Goal: Communication & Community: Answer question/provide support

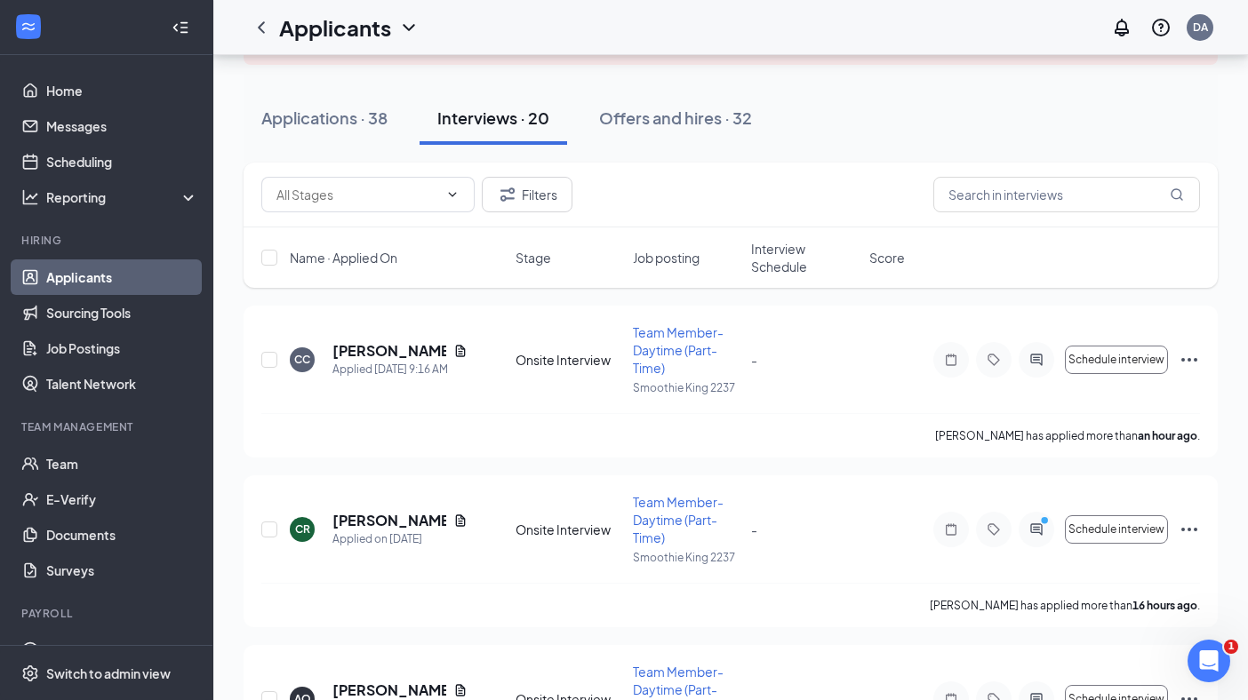
click at [1042, 290] on div "Filters Name · Applied On Stage Job posting Interview Schedule Score" at bounding box center [731, 234] width 974 height 143
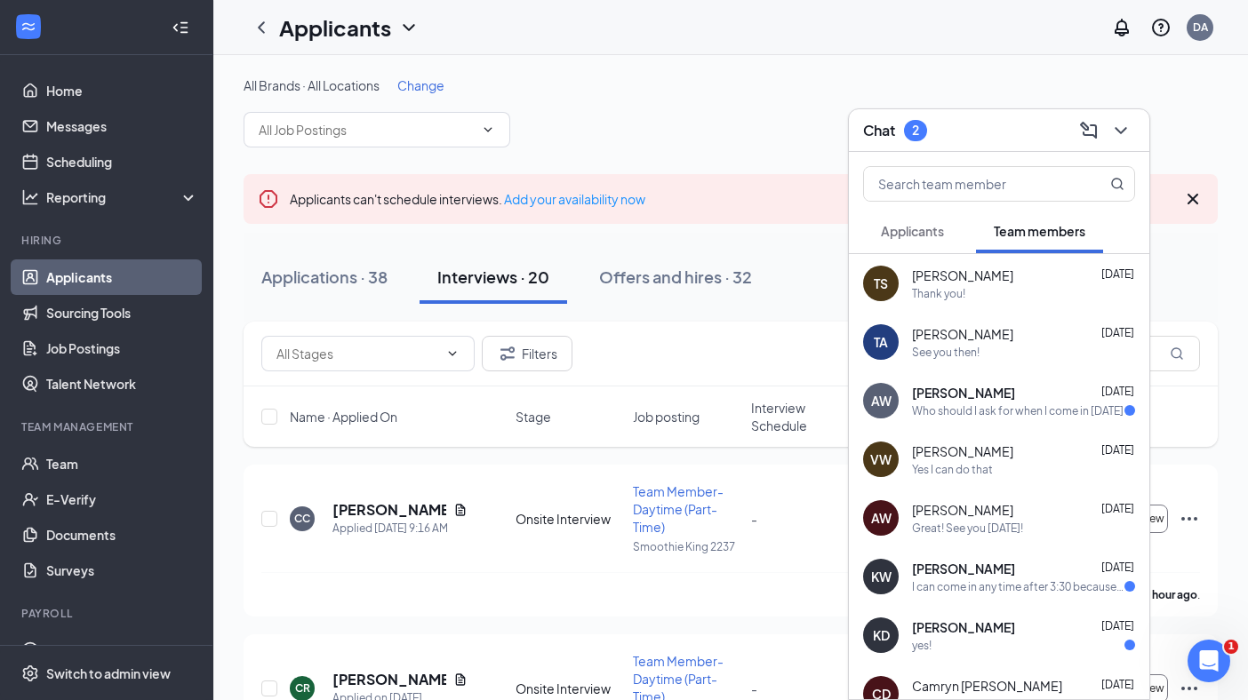
click at [935, 237] on span "Applicants" at bounding box center [912, 231] width 63 height 16
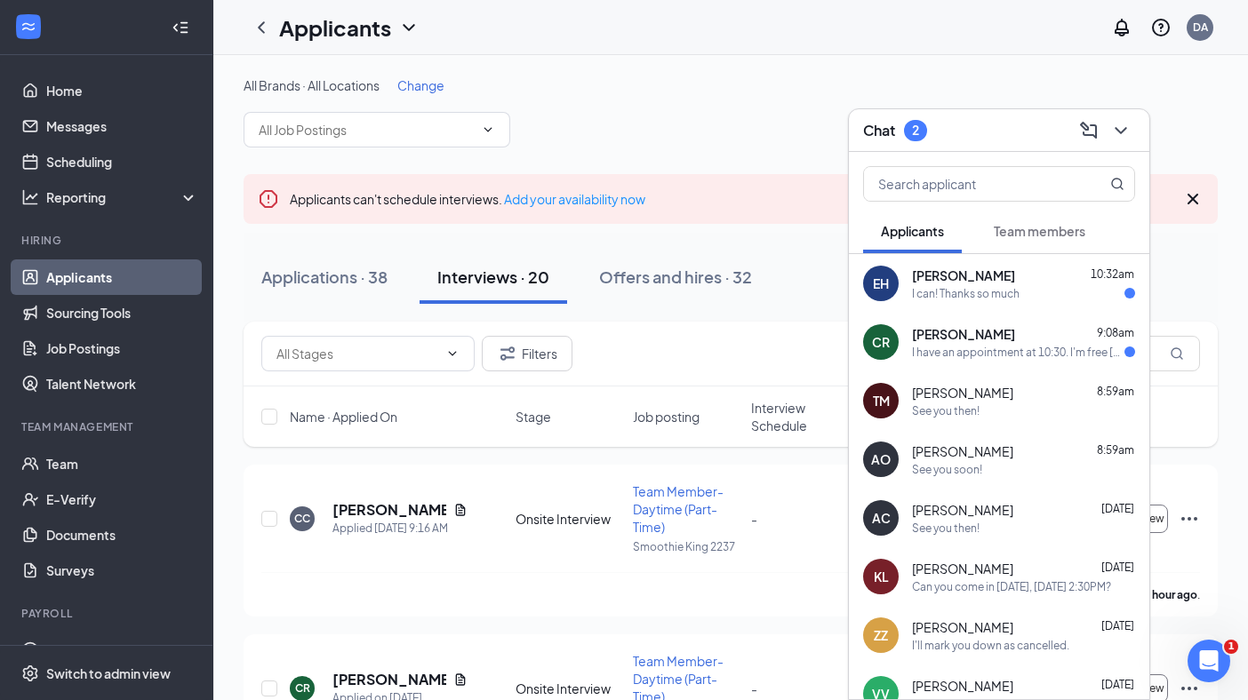
click at [996, 291] on div "I can! Thanks so much" at bounding box center [966, 293] width 108 height 15
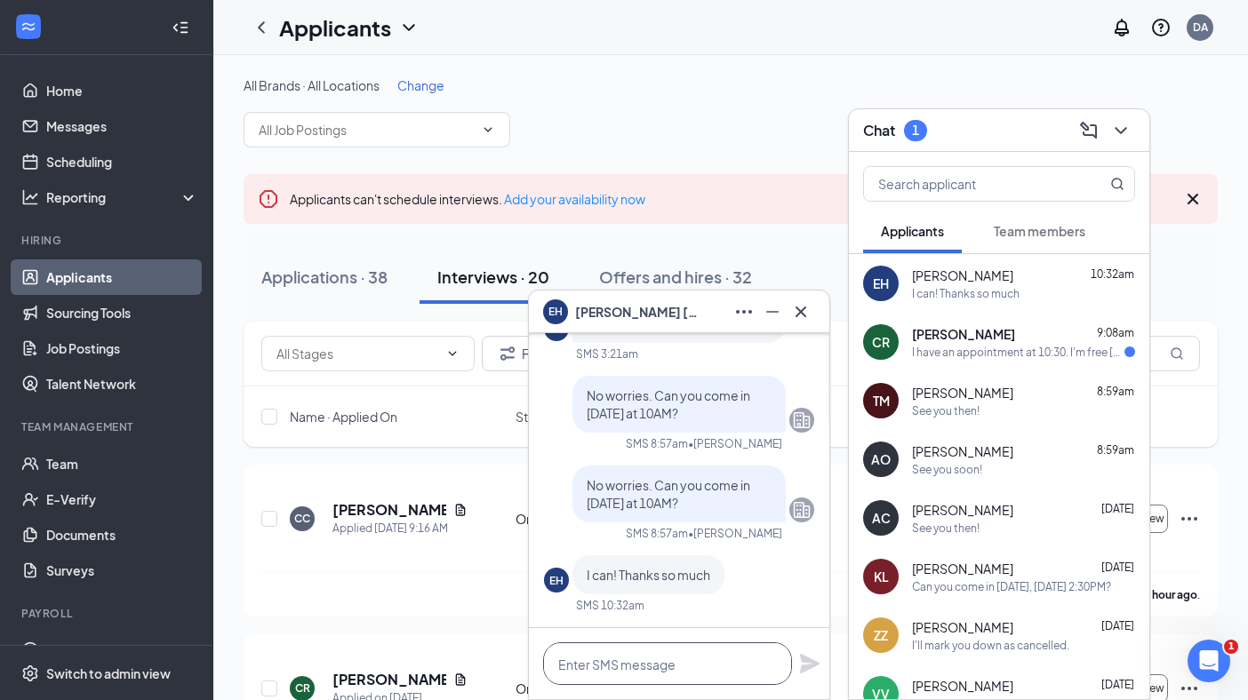
click at [667, 666] on textarea at bounding box center [667, 664] width 249 height 43
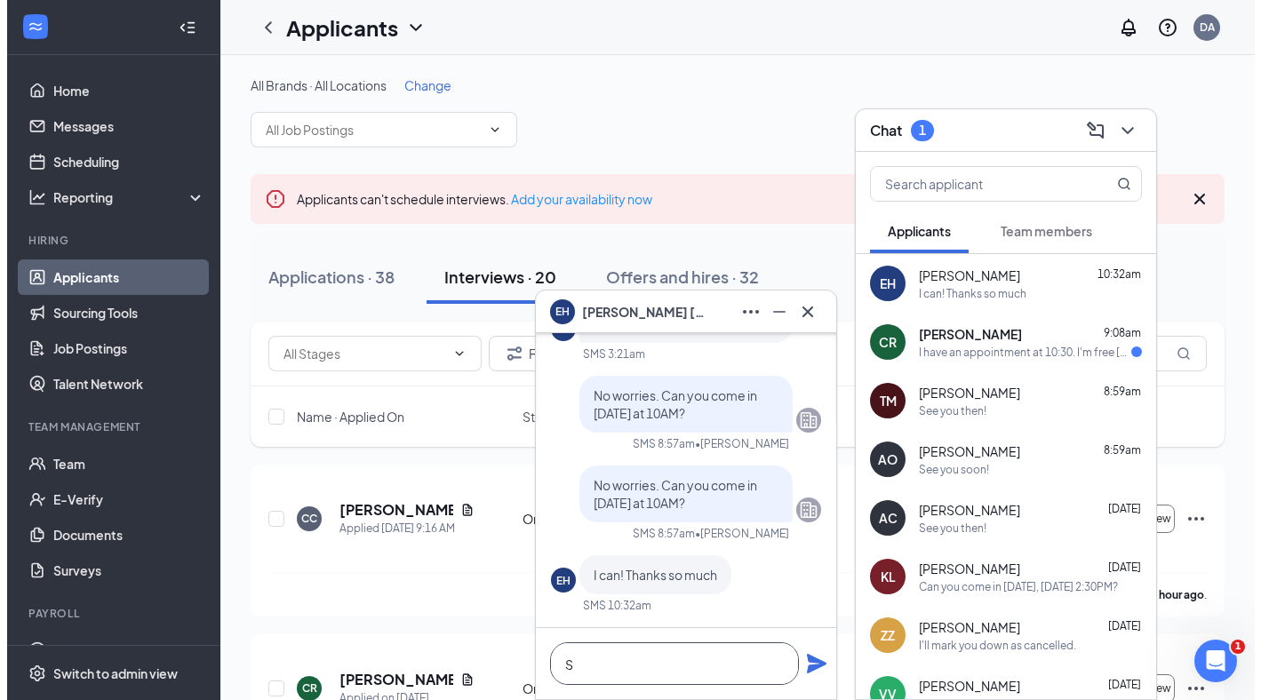
scroll to position [1, 0]
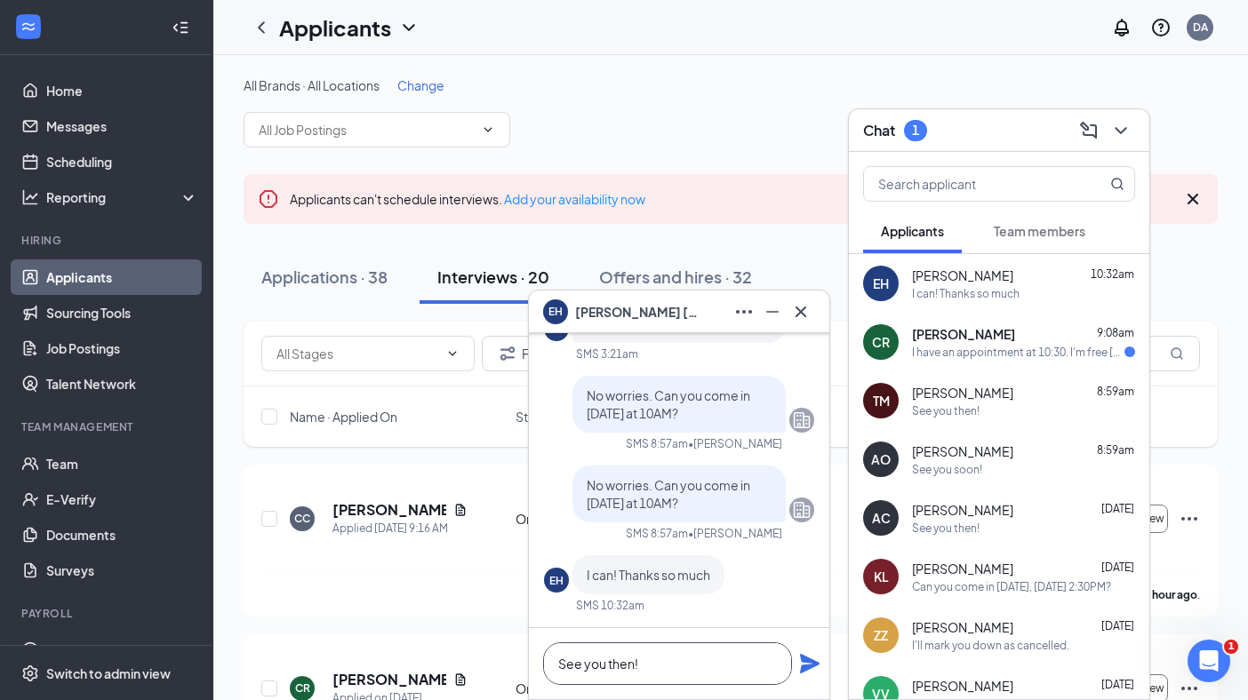
type textarea "See you then!"
click at [810, 665] on icon "Plane" at bounding box center [810, 664] width 20 height 20
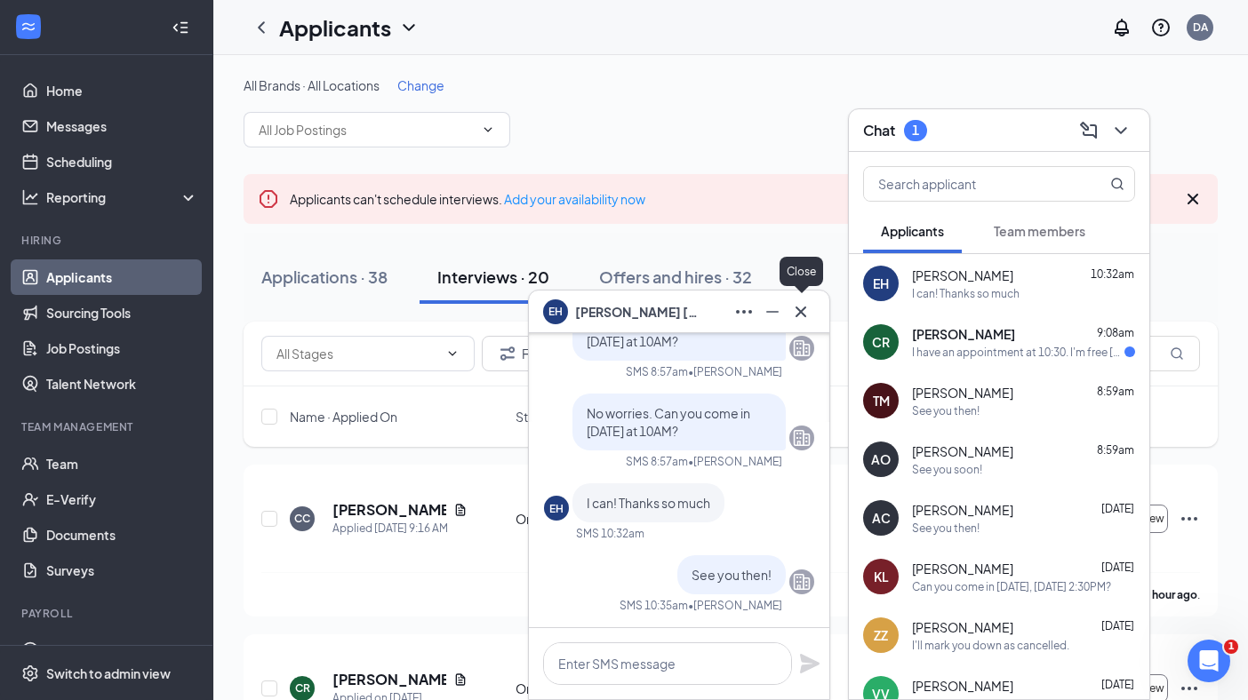
click at [800, 316] on icon "Cross" at bounding box center [800, 311] width 21 height 21
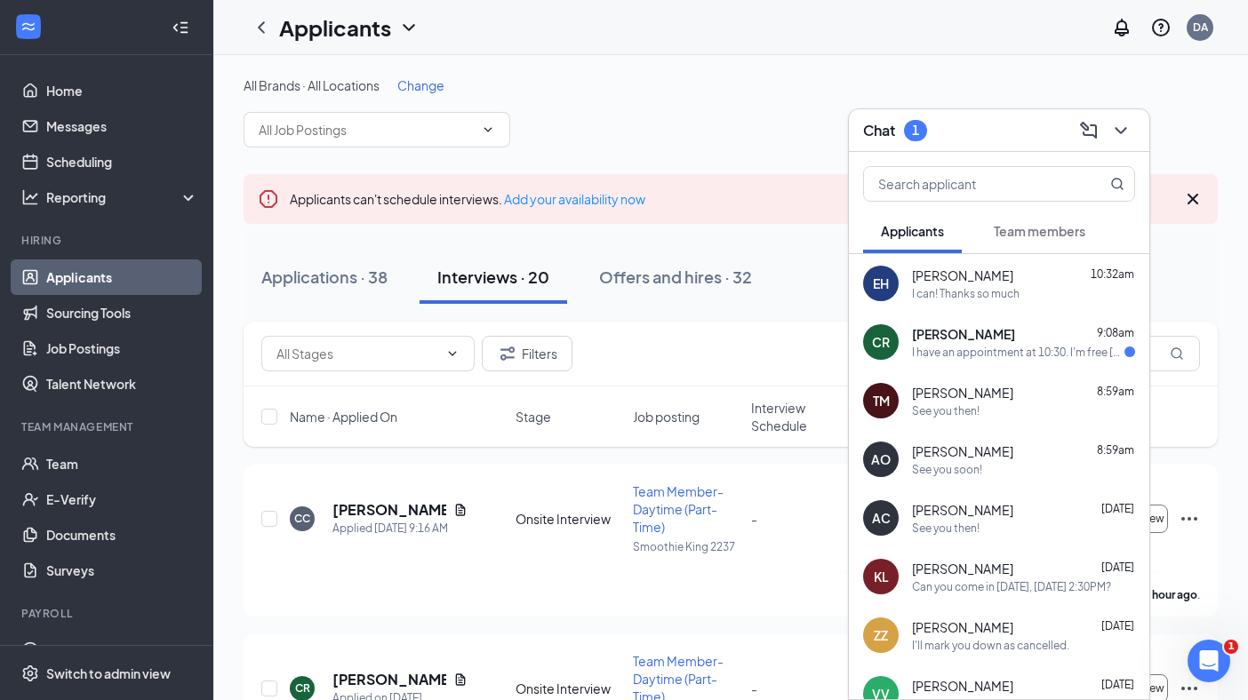
click at [988, 353] on div "I have an appointment at 10:30. I'm free [DATE]" at bounding box center [1018, 352] width 212 height 15
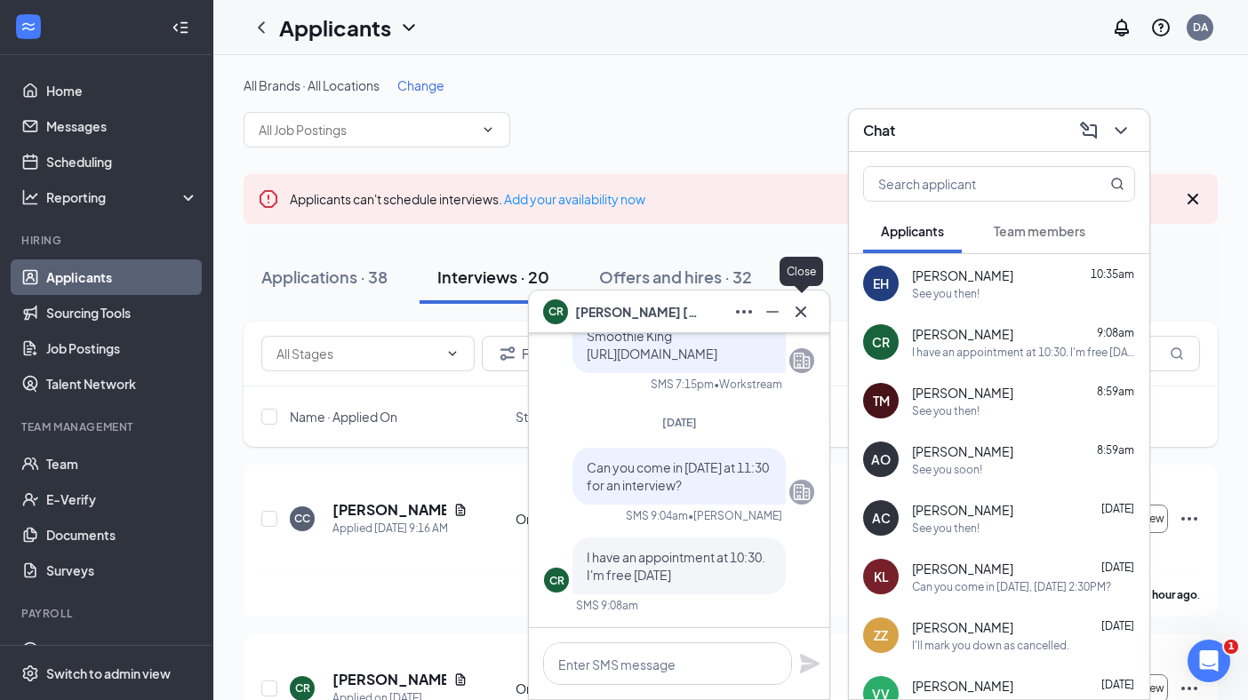
click at [801, 308] on icon "Cross" at bounding box center [800, 311] width 21 height 21
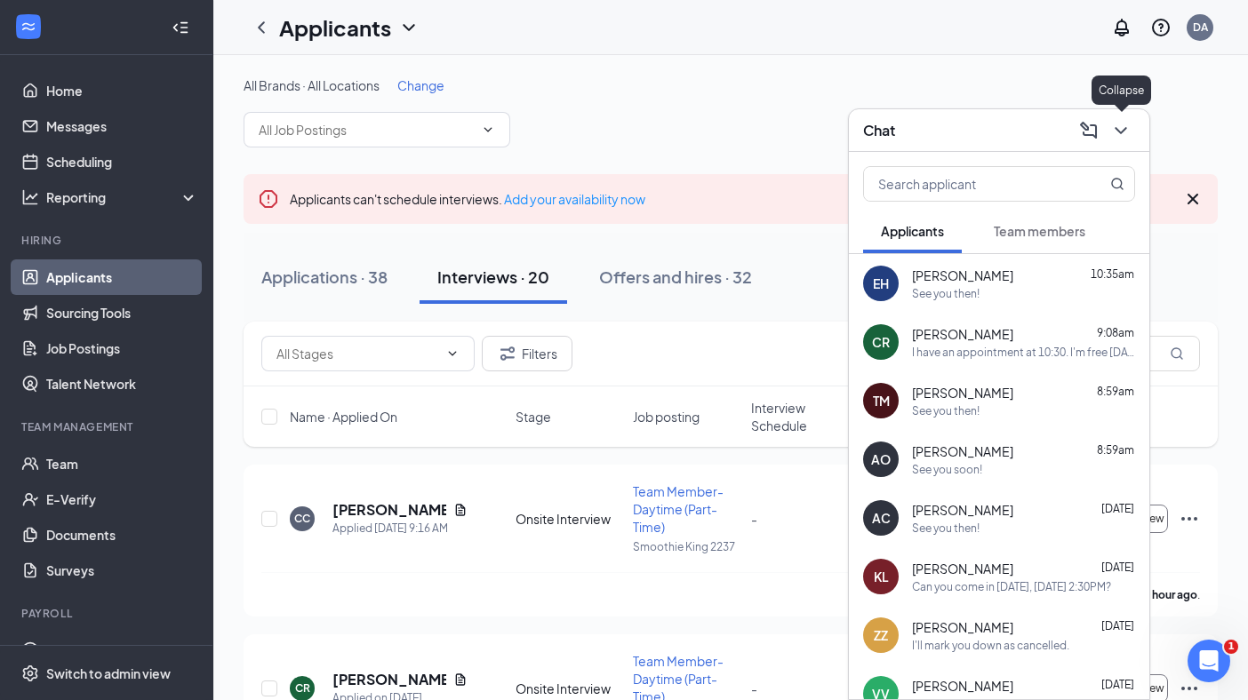
click at [1120, 122] on icon "ChevronDown" at bounding box center [1120, 130] width 21 height 21
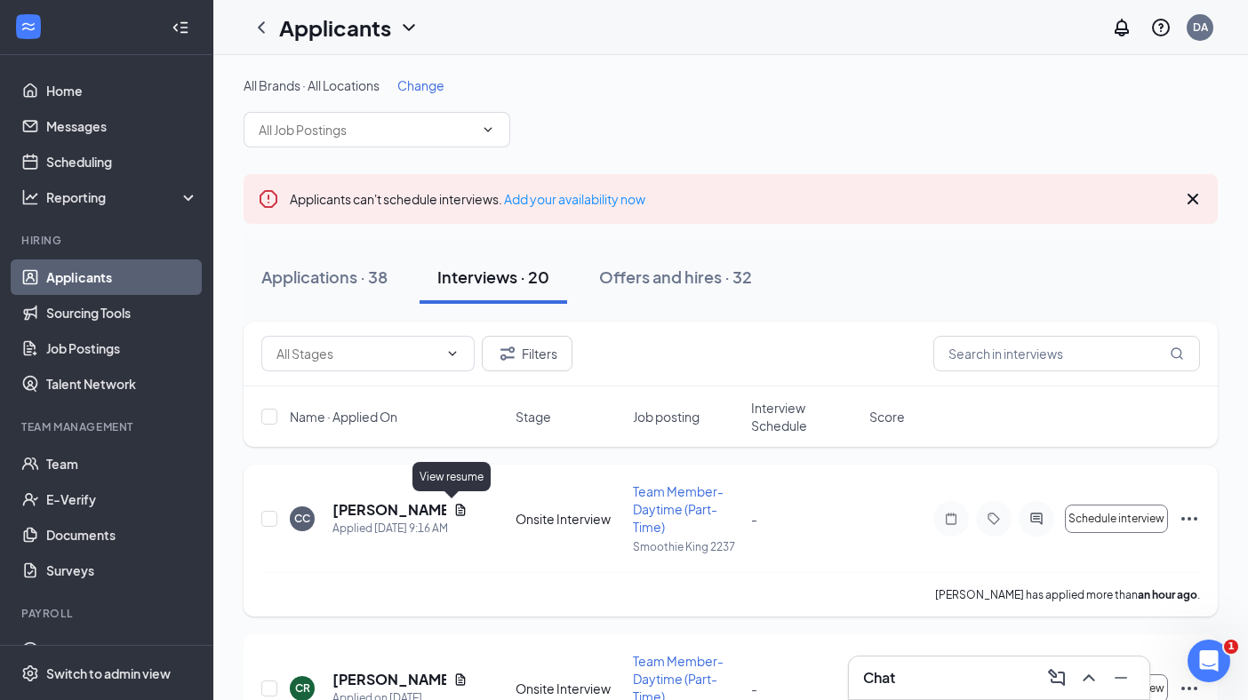
click at [453, 508] on icon "Document" at bounding box center [460, 510] width 14 height 14
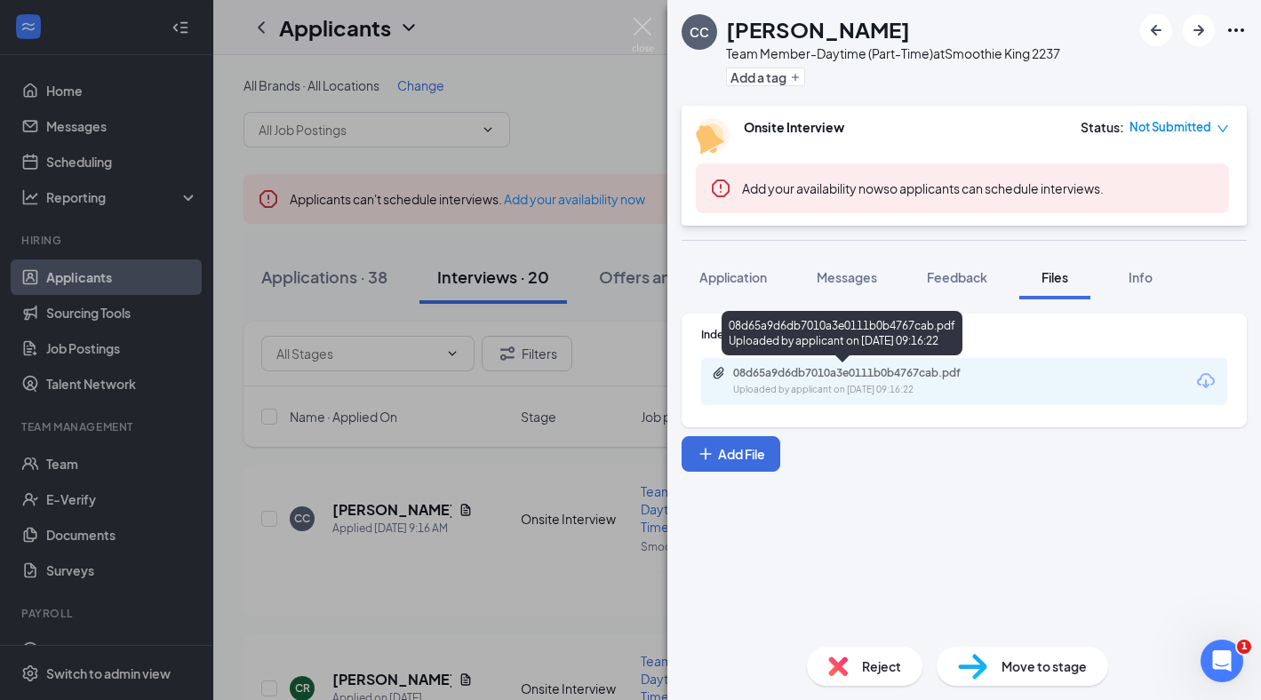
click at [853, 380] on div "08d65a9d6db7010a3e0111b0b4767cab.pdf" at bounding box center [857, 373] width 249 height 14
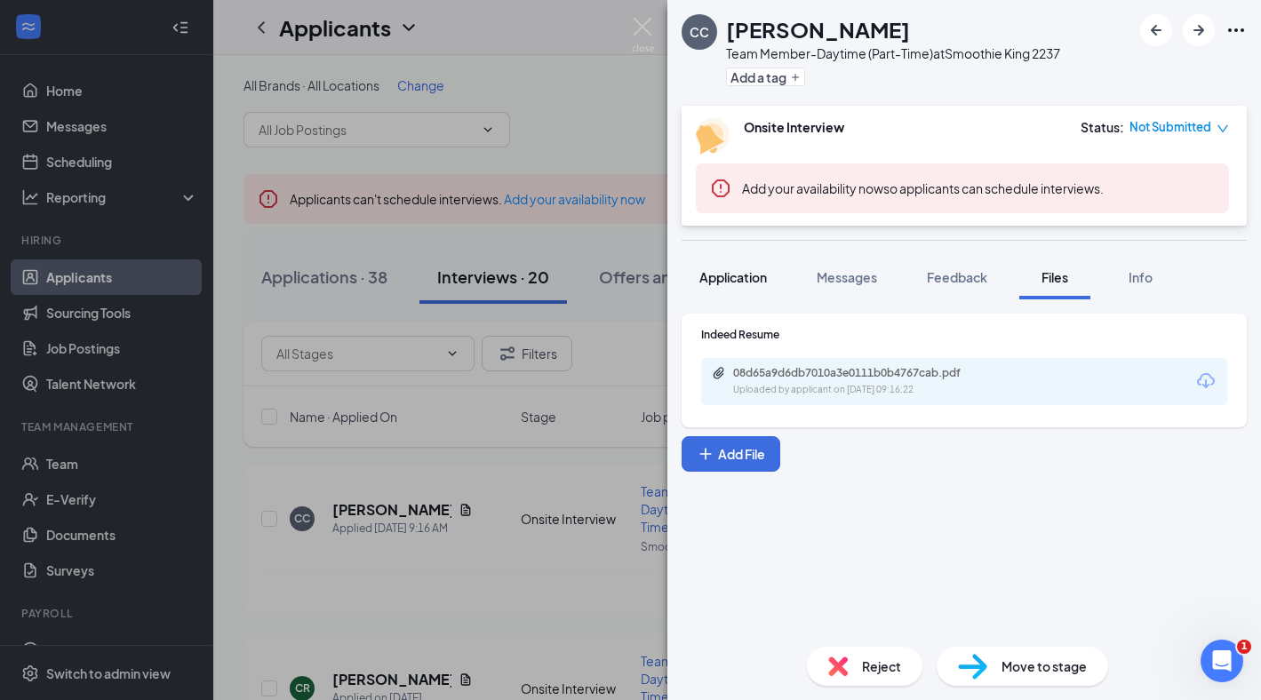
click at [741, 279] on span "Application" at bounding box center [734, 277] width 68 height 16
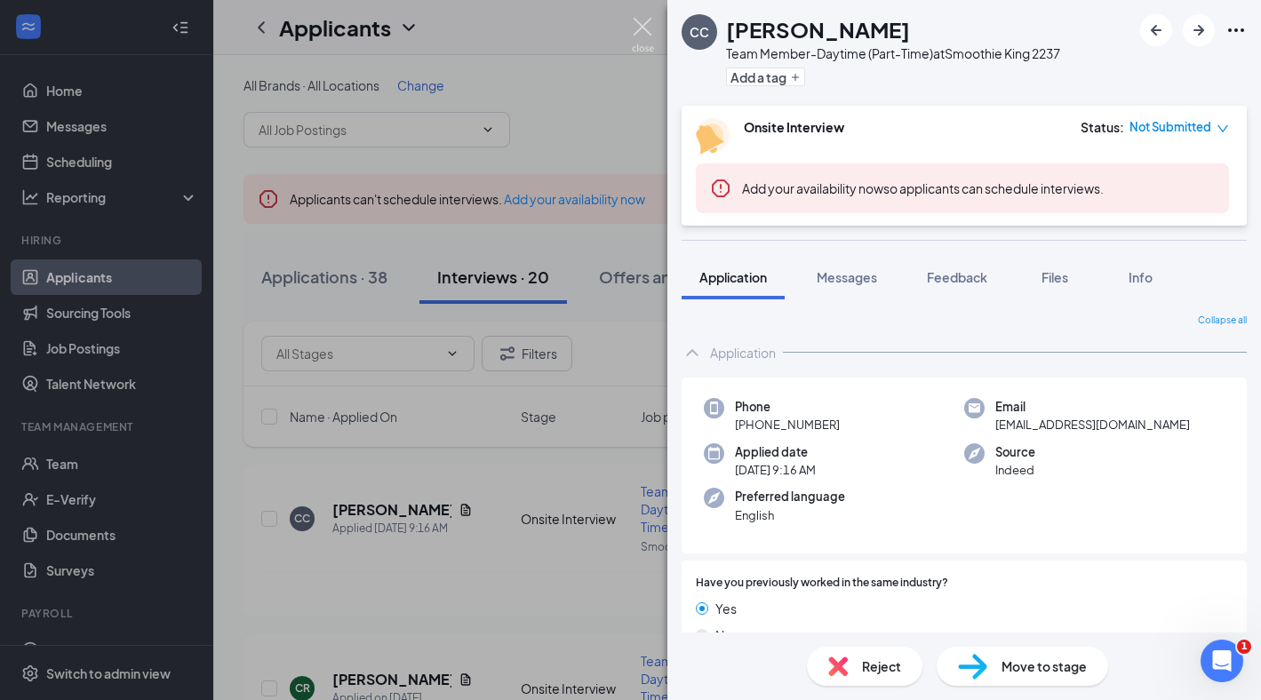
click at [643, 34] on img at bounding box center [643, 35] width 22 height 35
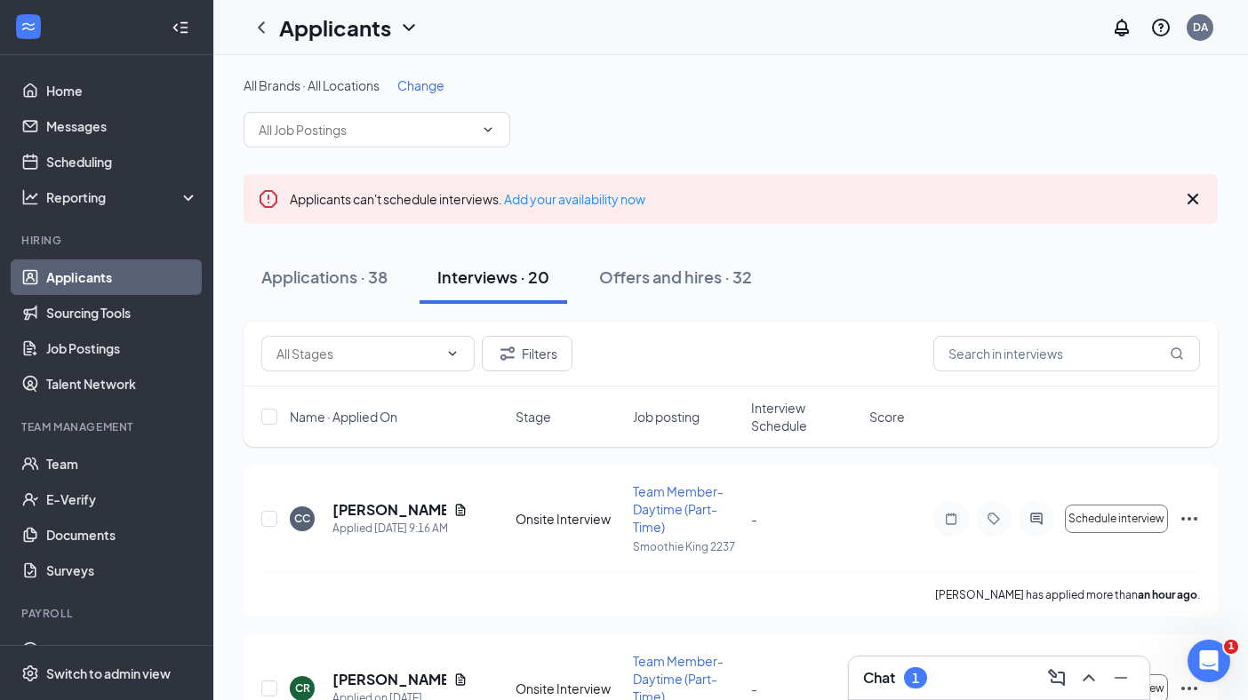
scroll to position [66, 0]
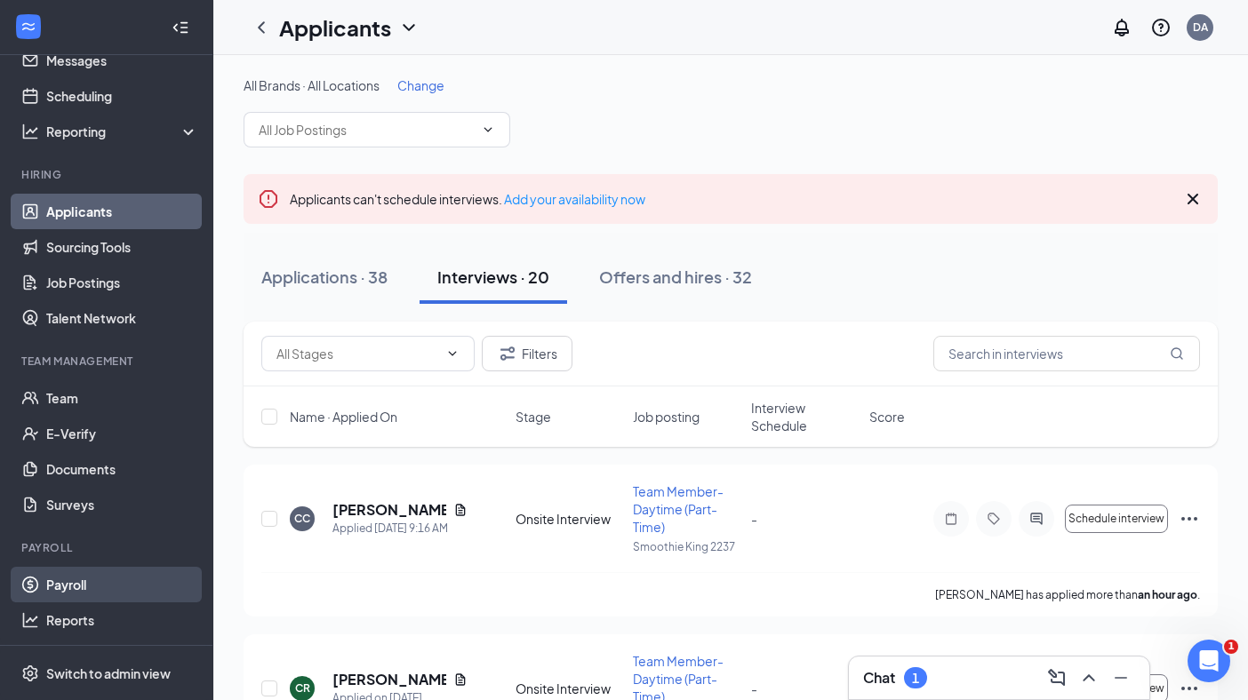
click at [66, 585] on link "Payroll" at bounding box center [122, 585] width 152 height 36
